Goal: Check status

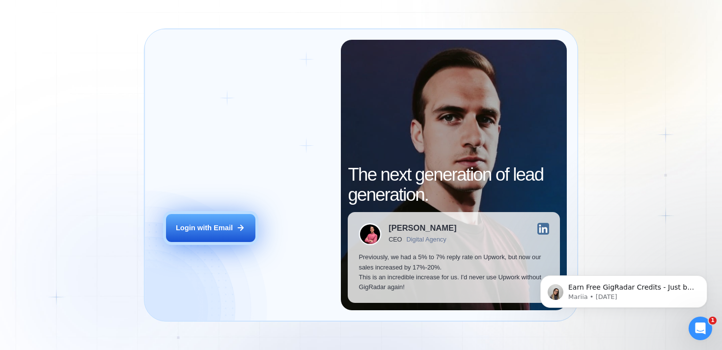
click at [195, 233] on button "Login with Email" at bounding box center [210, 228] width 89 height 28
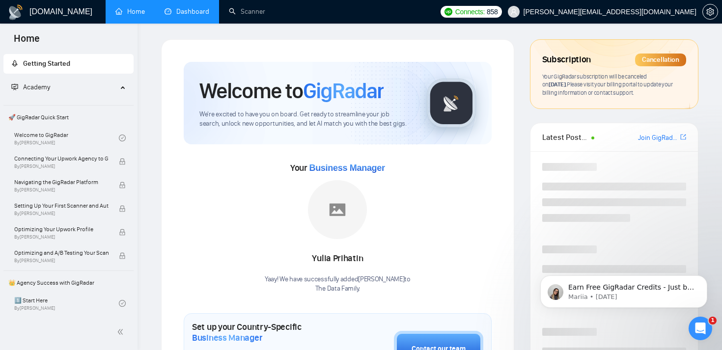
click at [177, 16] on link "Dashboard" at bounding box center [187, 11] width 45 height 8
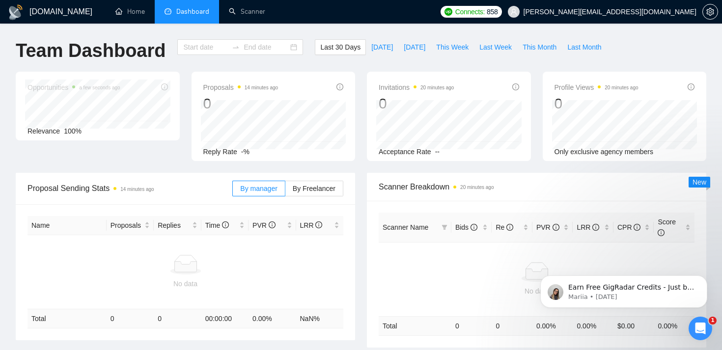
type input "2025-08-03"
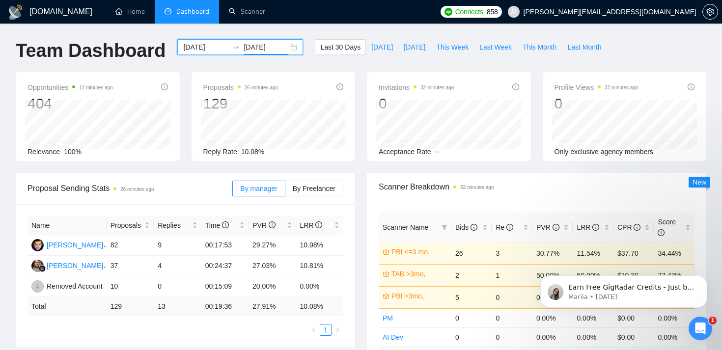
click at [252, 48] on input "2025-09-02" at bounding box center [266, 47] width 45 height 11
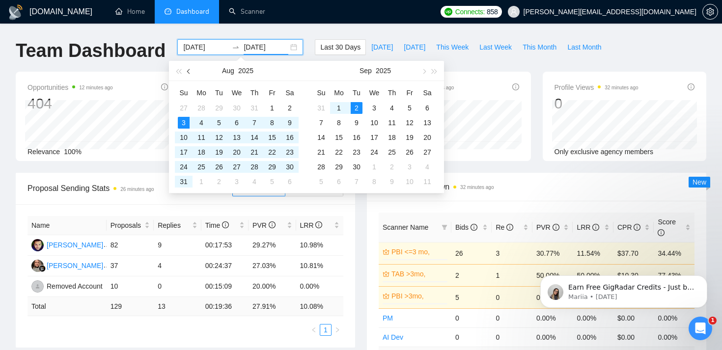
click at [186, 73] on button "button" at bounding box center [189, 71] width 11 height 20
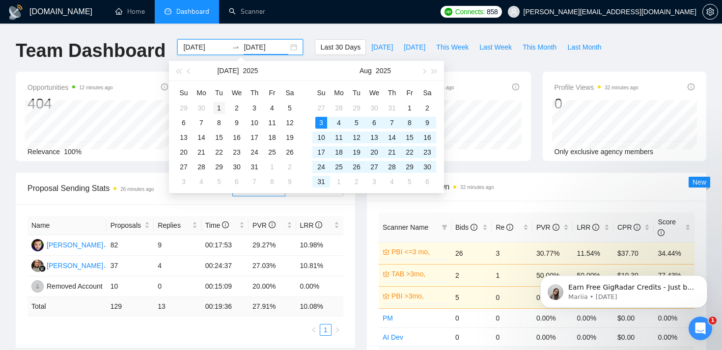
type input "2025-07-01"
click at [218, 111] on div "1" at bounding box center [219, 108] width 12 height 12
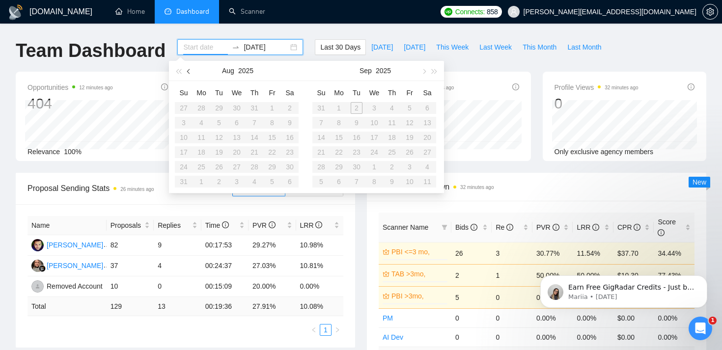
click at [189, 68] on button "button" at bounding box center [189, 71] width 11 height 20
type input "2025-07-01"
click at [219, 108] on div "1" at bounding box center [219, 108] width 12 height 12
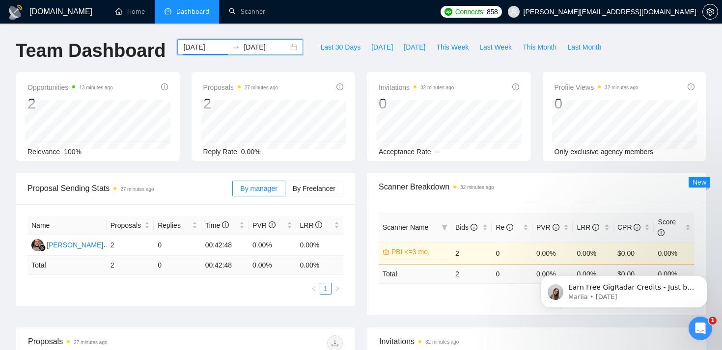
click at [262, 51] on input "2025-07-01" at bounding box center [266, 47] width 45 height 11
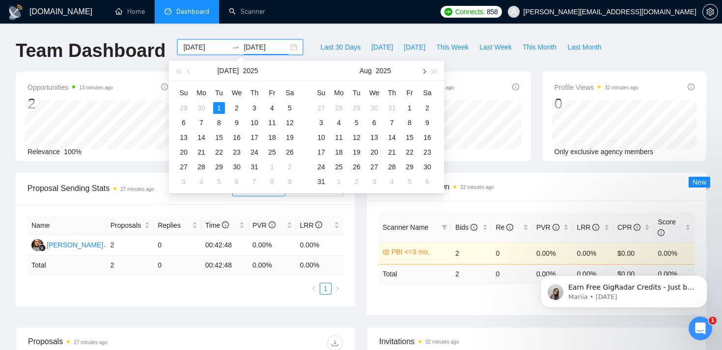
click at [422, 72] on span "button" at bounding box center [423, 71] width 5 height 5
type input "2025-10-01"
click at [376, 111] on div "1" at bounding box center [374, 108] width 12 height 12
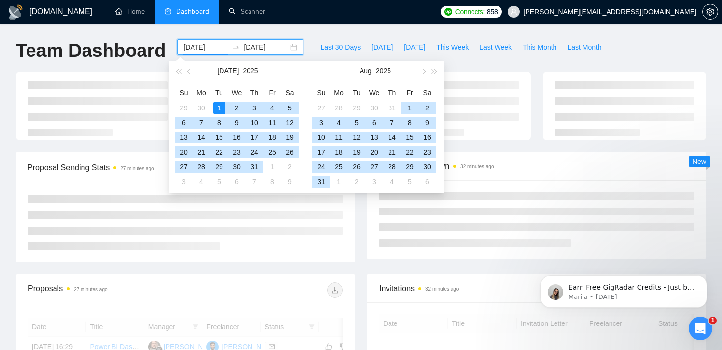
type input "2025-07-01"
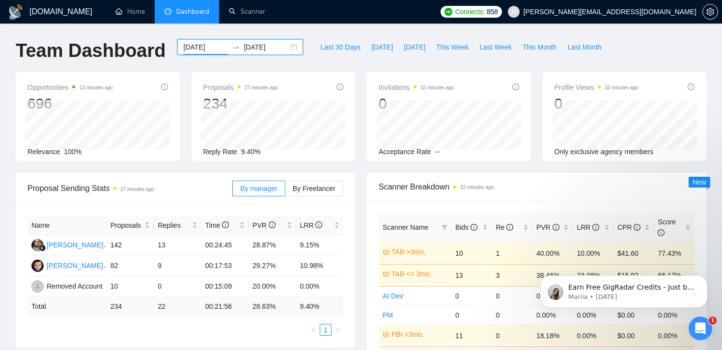
click at [476, 65] on div "Last 30 Days Today Yesterday This Week Last Week This Month Last Month" at bounding box center [461, 55] width 304 height 32
